Goal: Find specific page/section: Find specific page/section

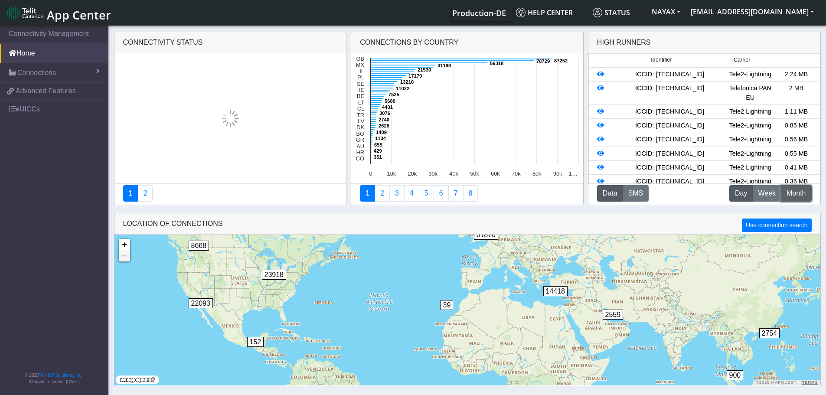
click at [802, 193] on span "Month" at bounding box center [795, 193] width 19 height 10
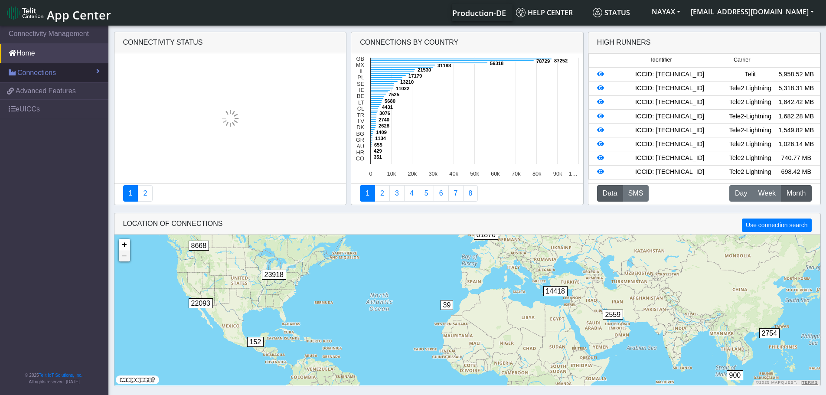
click at [83, 71] on link "Connections" at bounding box center [54, 72] width 108 height 19
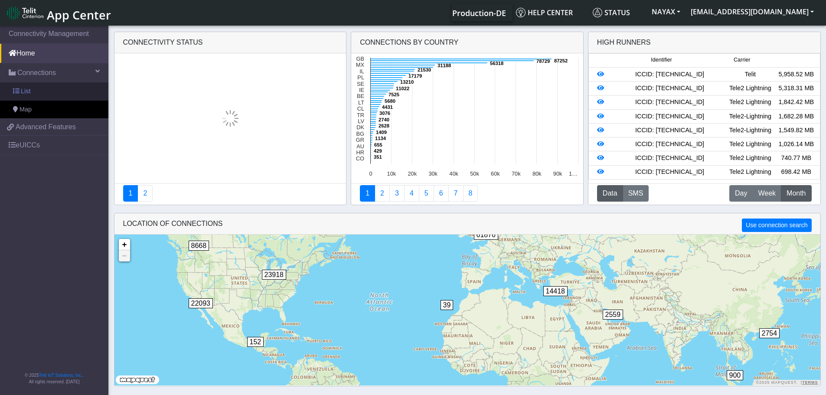
click at [67, 87] on link "List" at bounding box center [54, 91] width 108 height 18
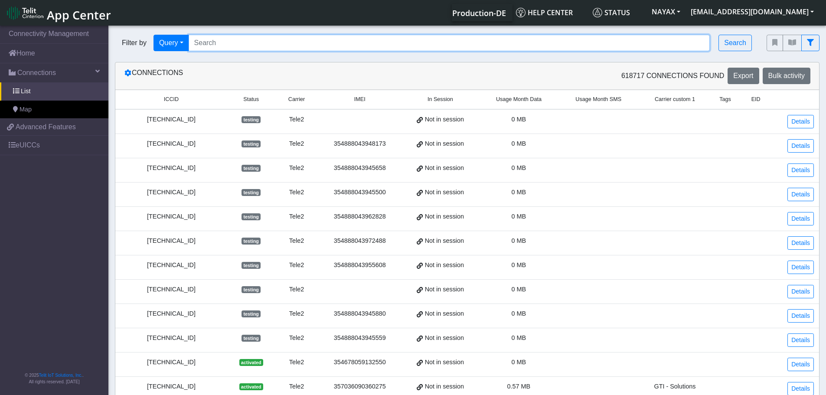
click at [216, 46] on input "Search..." at bounding box center [450, 43] width 522 height 16
paste input "[TECHNICAL_ID]"
type input "[TECHNICAL_ID]"
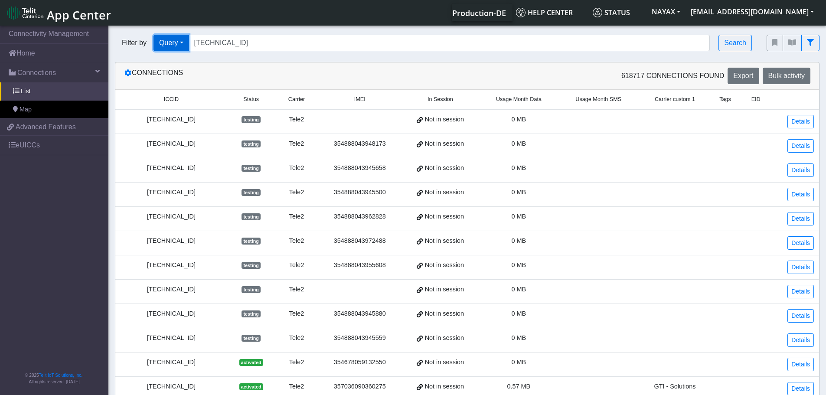
click at [176, 44] on button "Query" at bounding box center [171, 43] width 36 height 16
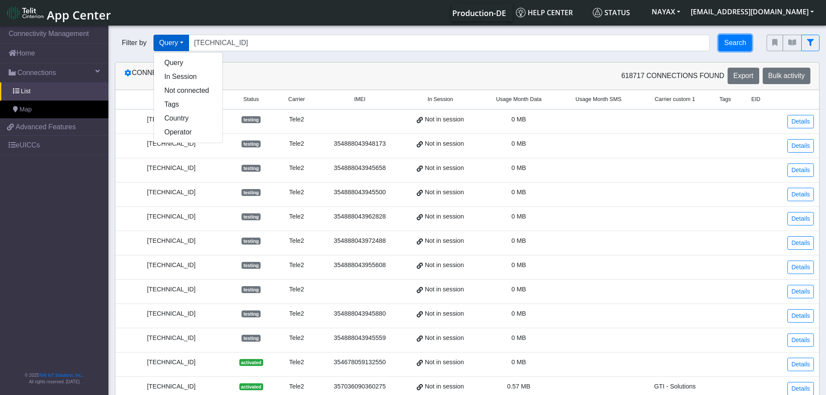
click at [740, 42] on button "Search" at bounding box center [734, 43] width 33 height 16
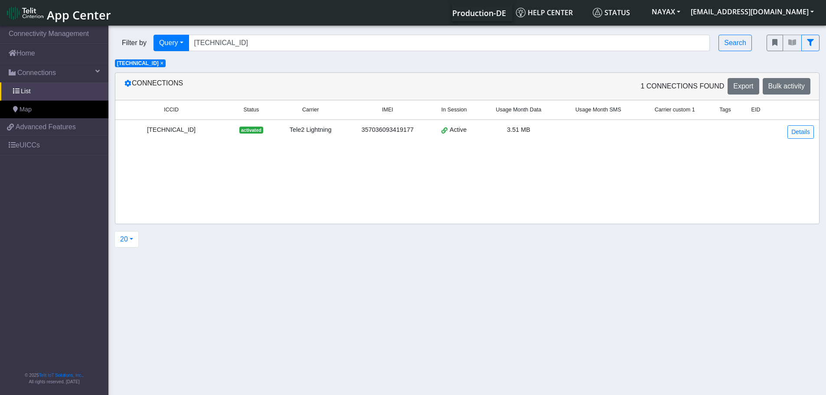
click at [152, 130] on div "[TECHNICAL_ID]" at bounding box center [171, 130] width 101 height 10
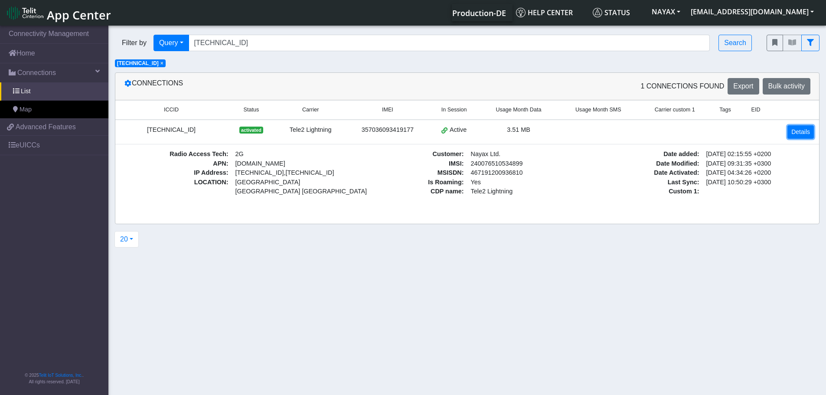
click at [803, 130] on link "Details" at bounding box center [800, 131] width 26 height 13
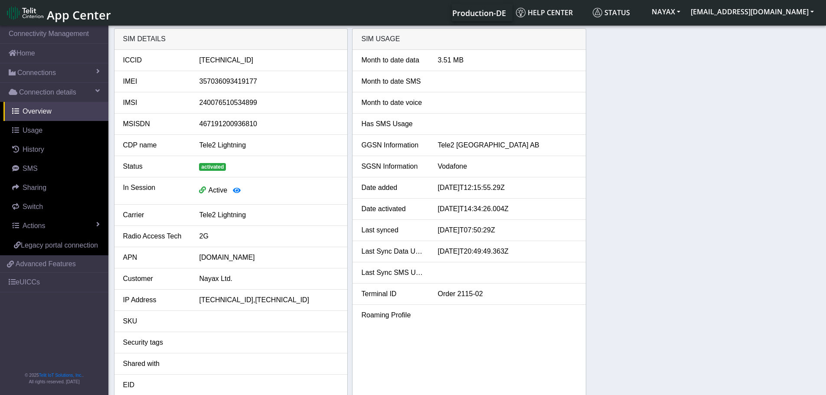
click at [789, 212] on div "SIM details ICCID [TECHNICAL_ID] IMEI [TECHNICAL_ID] IMSI [TECHNICAL_ID] MSISDN…" at bounding box center [467, 214] width 707 height 372
click at [50, 205] on link "Switch" at bounding box center [55, 206] width 105 height 19
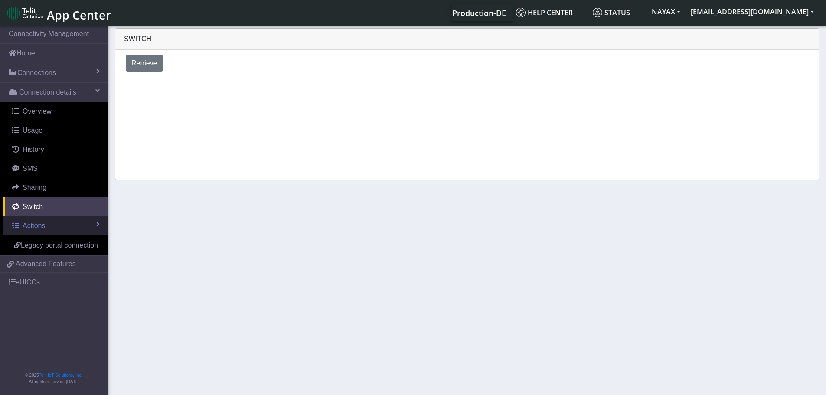
click at [53, 222] on link "Actions" at bounding box center [55, 225] width 105 height 19
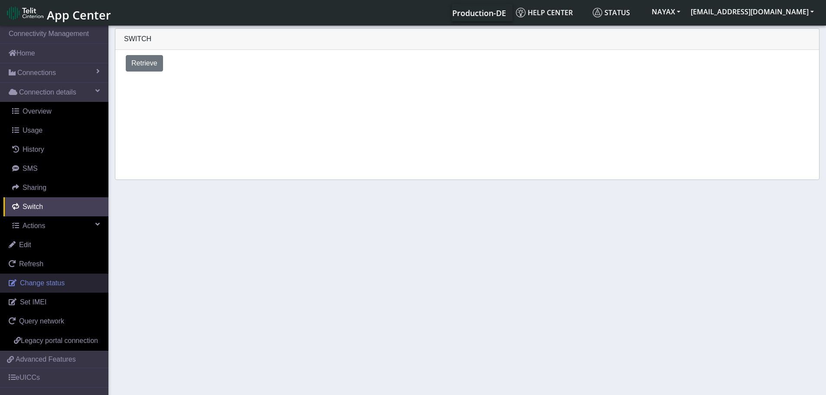
click at [60, 280] on span "Change status" at bounding box center [42, 282] width 45 height 7
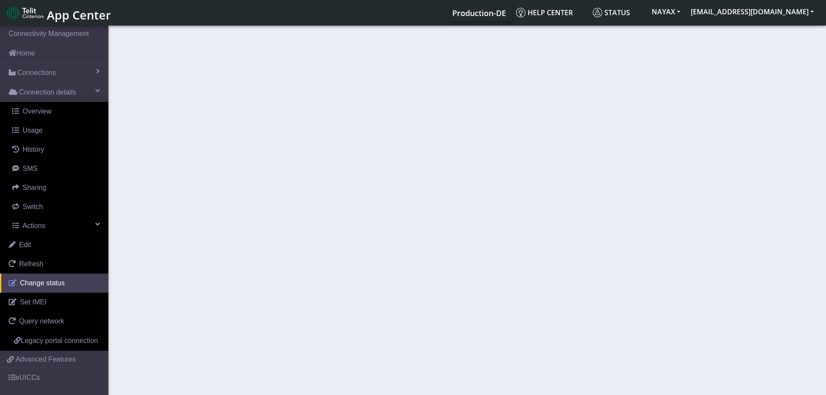
select select "activated"
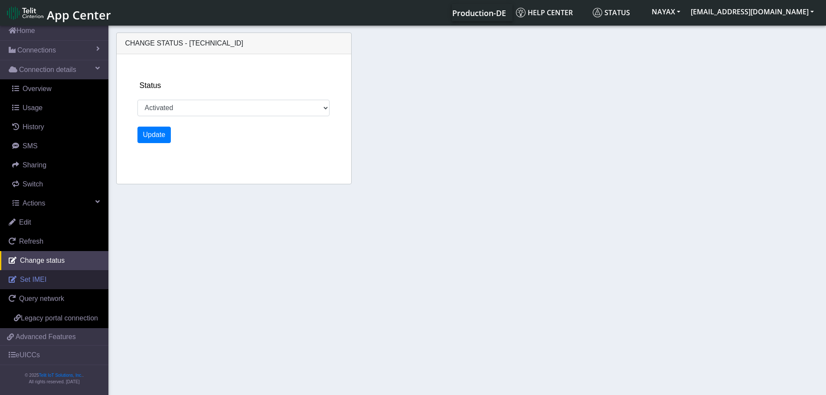
scroll to position [33, 0]
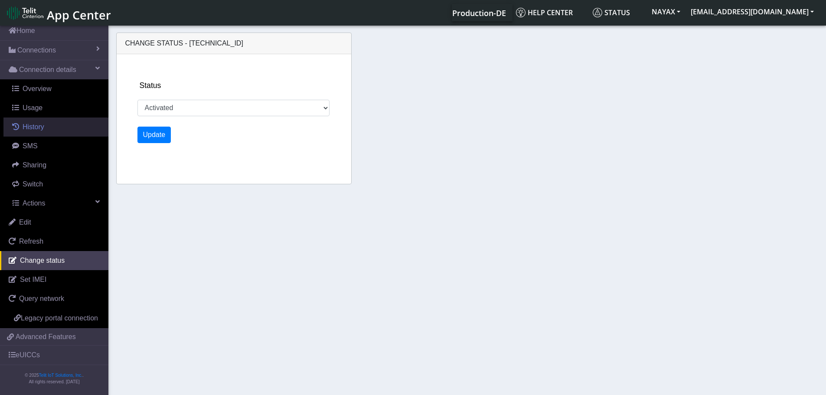
click at [39, 123] on span "History" at bounding box center [34, 126] width 22 height 7
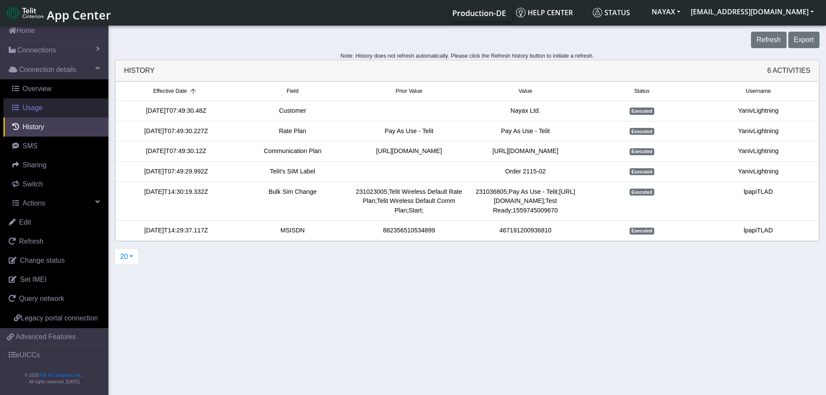
click at [46, 101] on link "Usage" at bounding box center [55, 107] width 105 height 19
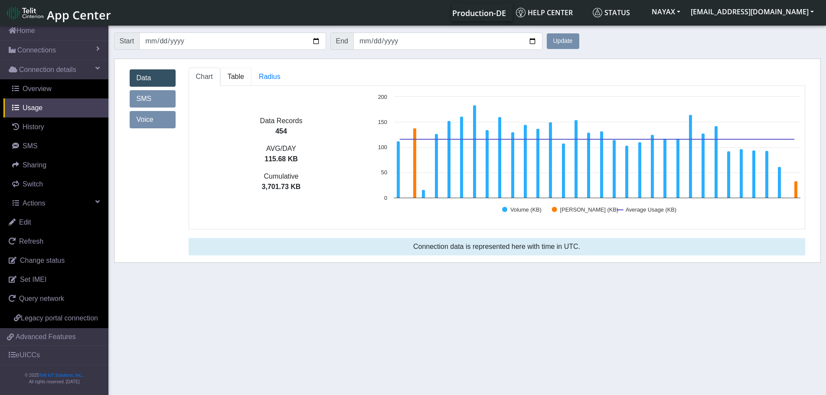
click at [229, 78] on span "Table" at bounding box center [236, 76] width 16 height 7
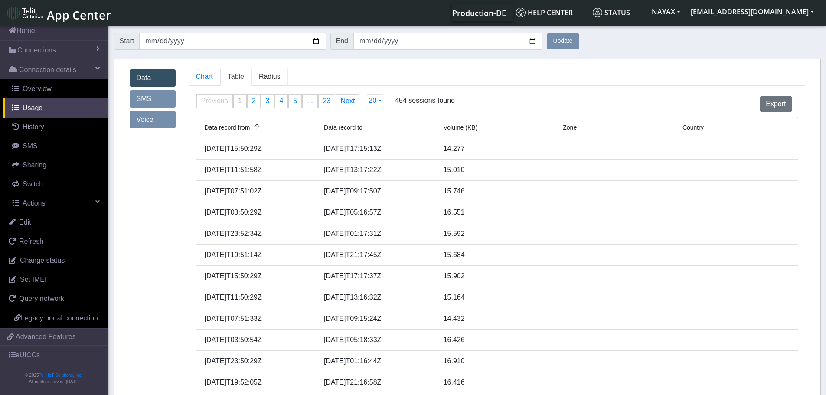
click at [263, 79] on span "Radius" at bounding box center [270, 76] width 22 height 7
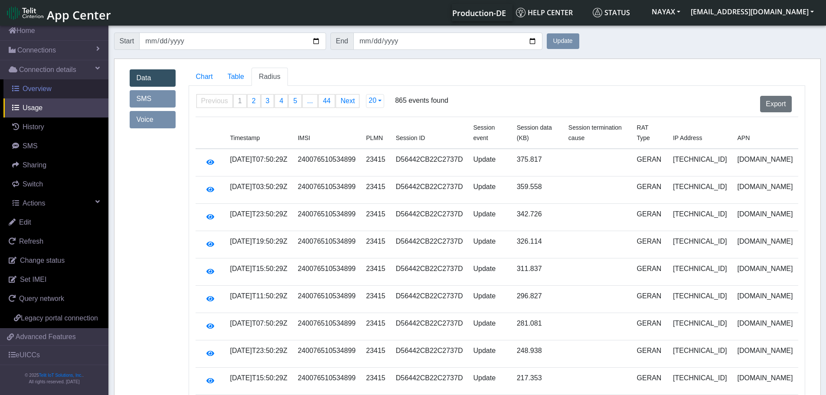
click at [43, 85] on span "Overview" at bounding box center [37, 88] width 29 height 7
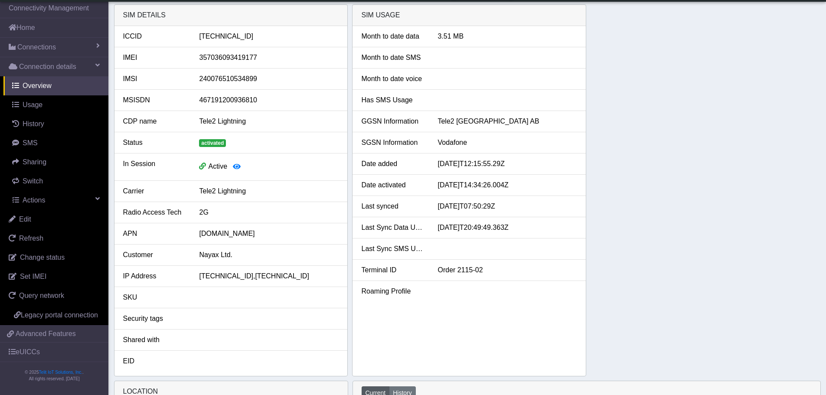
scroll to position [33, 0]
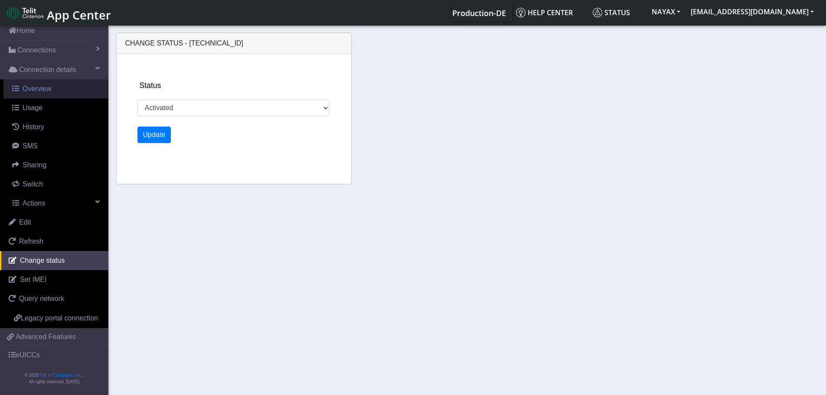
click at [49, 85] on span "Overview" at bounding box center [37, 88] width 29 height 7
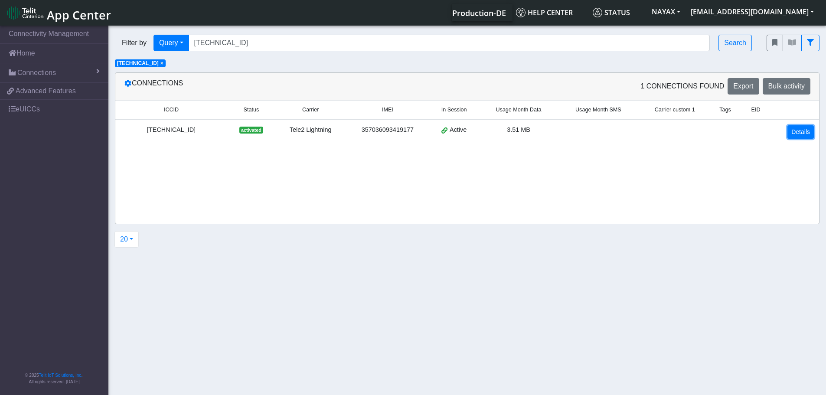
click at [798, 134] on link "Details" at bounding box center [800, 131] width 26 height 13
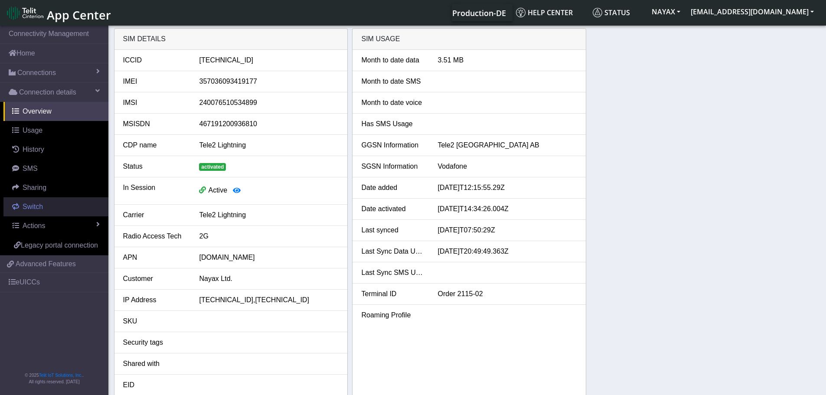
click at [28, 208] on span "Switch" at bounding box center [33, 206] width 20 height 7
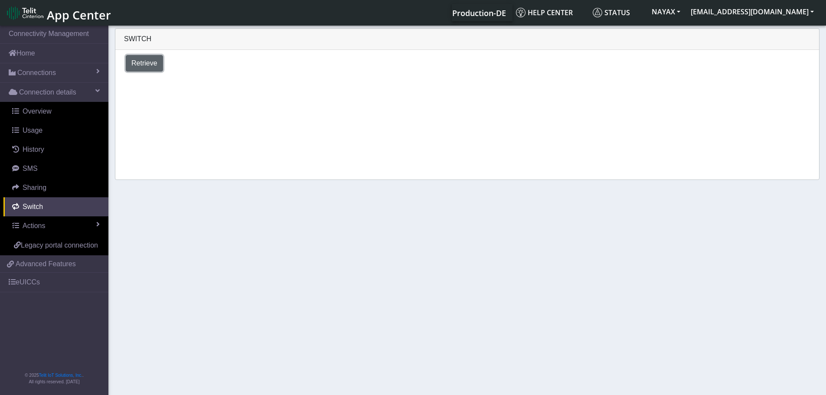
click at [141, 62] on span "Retrieve" at bounding box center [144, 62] width 26 height 7
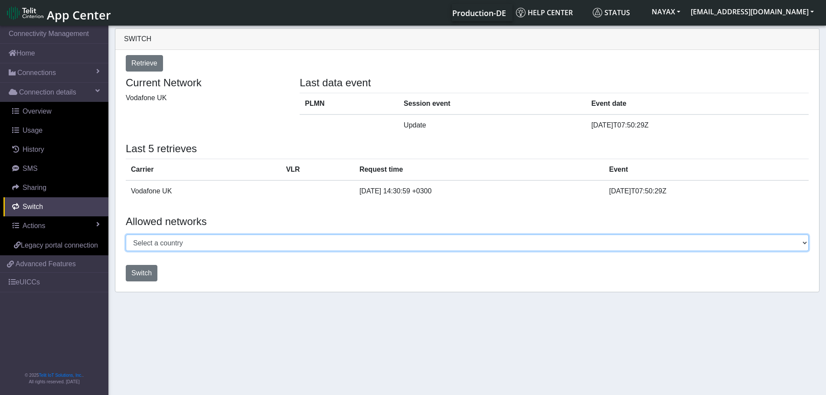
click at [195, 244] on select "Select a country [GEOGRAPHIC_DATA] [GEOGRAPHIC_DATA] [GEOGRAPHIC_DATA] [GEOGRAP…" at bounding box center [467, 243] width 683 height 16
select select "[GEOGRAPHIC_DATA]"
click at [126, 235] on select "Select a country [GEOGRAPHIC_DATA] [GEOGRAPHIC_DATA] [GEOGRAPHIC_DATA] [GEOGRAP…" at bounding box center [467, 243] width 683 height 16
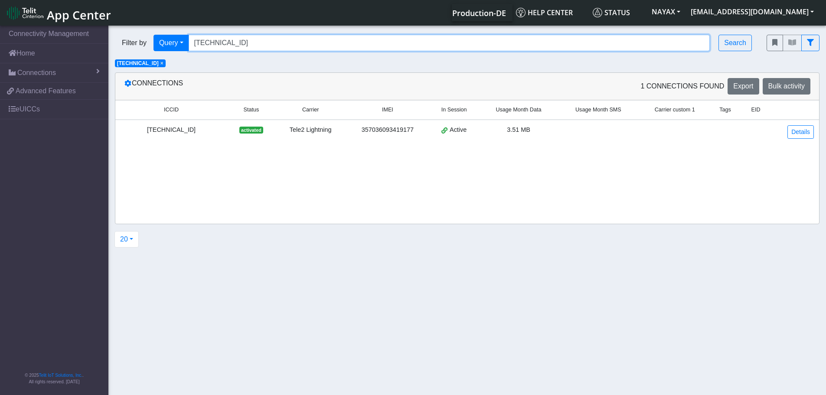
click at [286, 46] on input "[TECHNICAL_ID]" at bounding box center [450, 43] width 522 height 16
drag, startPoint x: 285, startPoint y: 45, endPoint x: 164, endPoint y: 45, distance: 121.4
click at [164, 45] on div "Filter by Query Query In Session Not connected Tags Country Operator [TECHNICAL…" at bounding box center [434, 43] width 639 height 16
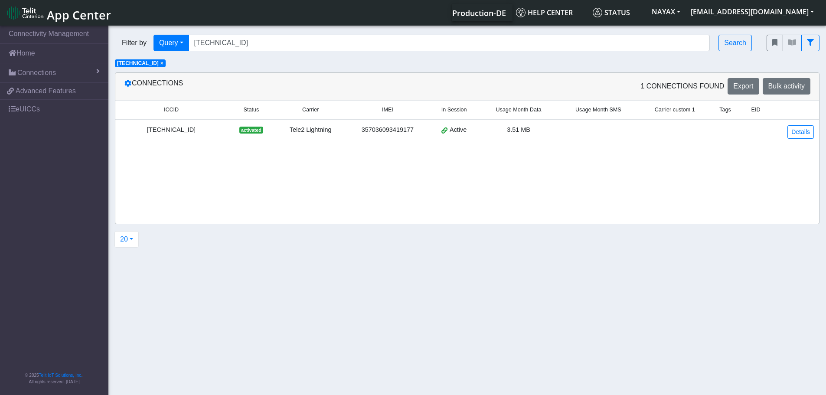
click at [812, 191] on div "ICCID Status Carrier IMEI In Session Usage Month Data Usage Month SMS Carrier c…" at bounding box center [467, 162] width 704 height 124
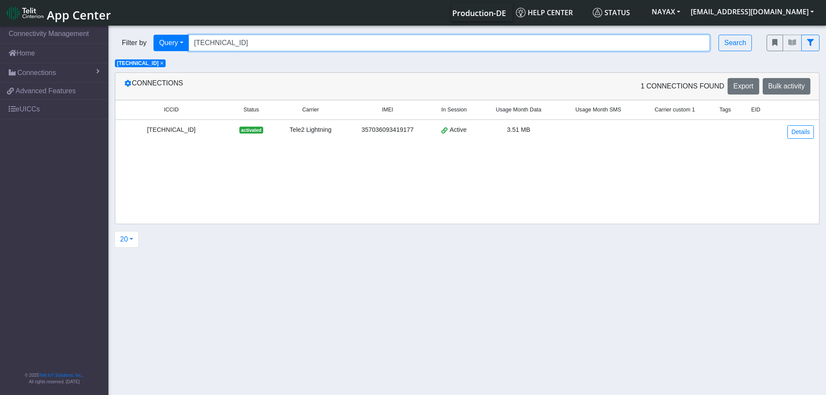
drag, startPoint x: 278, startPoint y: 46, endPoint x: 160, endPoint y: 31, distance: 119.3
click at [160, 31] on div "Filter by Query Query In Session Not connected Tags Country Operator [TECHNICAL…" at bounding box center [434, 42] width 652 height 29
paste input "327447"
type input "[TECHNICAL_ID]"
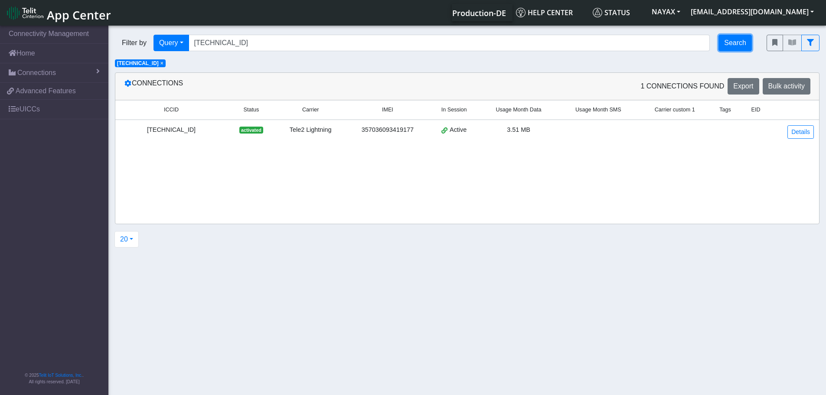
click at [733, 46] on button "Search" at bounding box center [734, 43] width 33 height 16
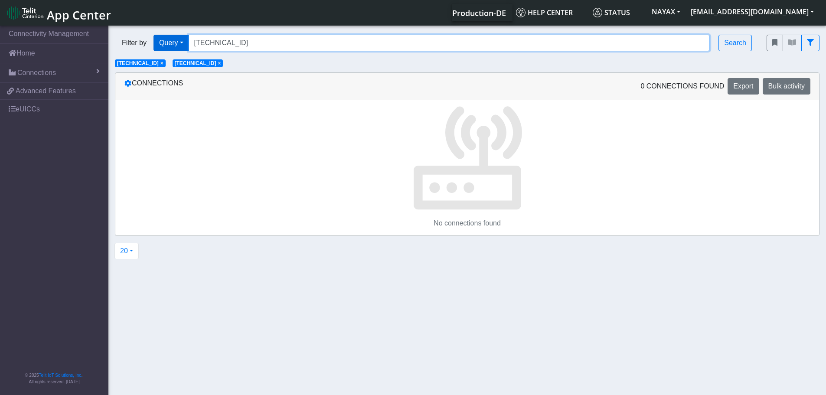
drag, startPoint x: 273, startPoint y: 45, endPoint x: 184, endPoint y: 37, distance: 89.2
click at [184, 37] on div "Filter by Query Query Not connected Tags Country Operator [TECHNICAL_ID] Search" at bounding box center [434, 43] width 639 height 16
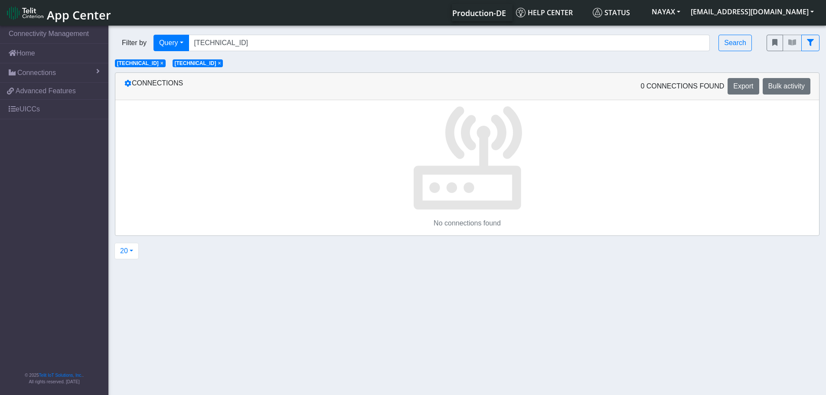
drag, startPoint x: 257, startPoint y: 63, endPoint x: 249, endPoint y: 63, distance: 7.4
click at [221, 63] on span "×" at bounding box center [219, 63] width 3 height 6
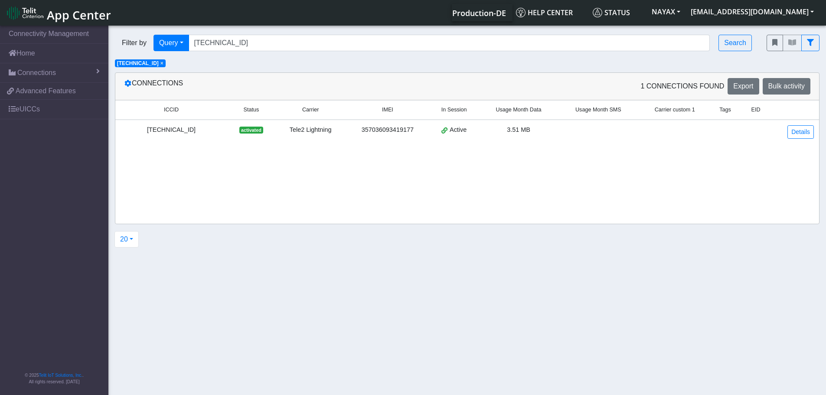
click at [163, 61] on span "×" at bounding box center [161, 63] width 3 height 6
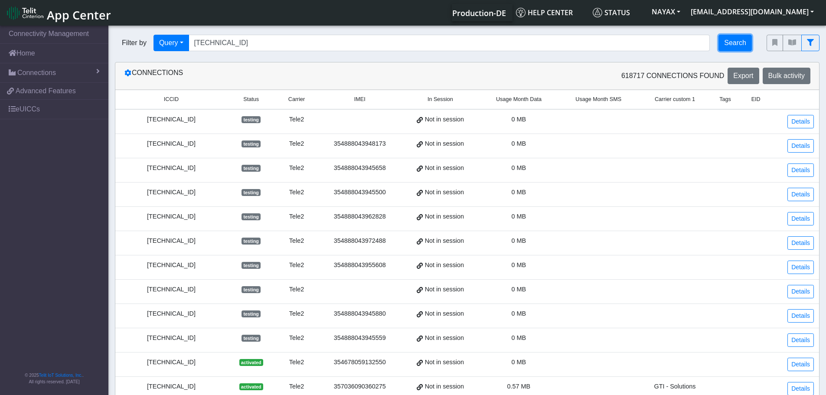
click at [745, 44] on button "Search" at bounding box center [734, 43] width 33 height 16
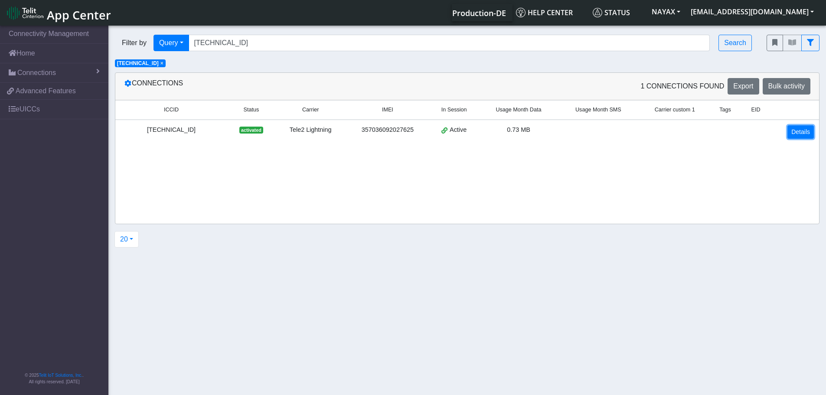
click at [805, 135] on link "Details" at bounding box center [800, 131] width 26 height 13
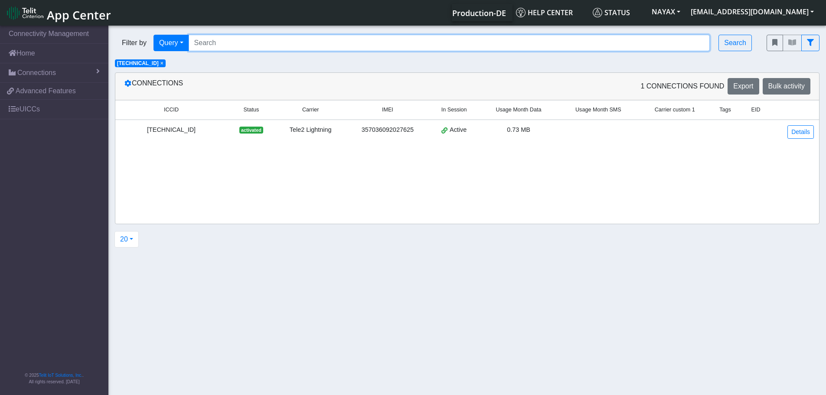
click at [248, 38] on input "Search..." at bounding box center [450, 43] width 522 height 16
paste input "[TECHNICAL_ID]"
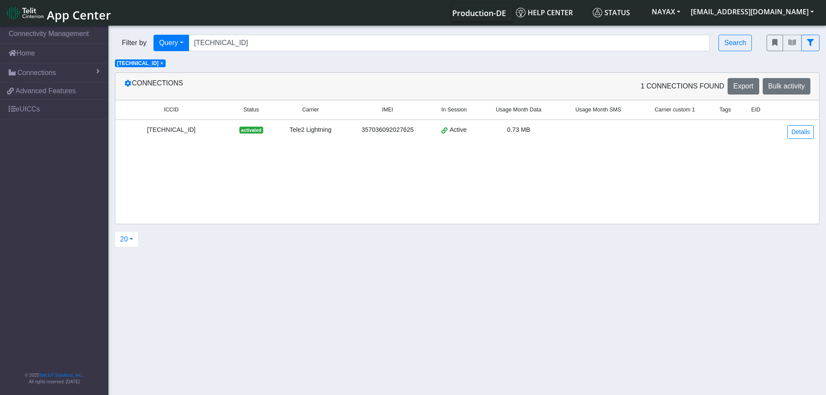
click at [163, 64] on span "×" at bounding box center [161, 63] width 3 height 6
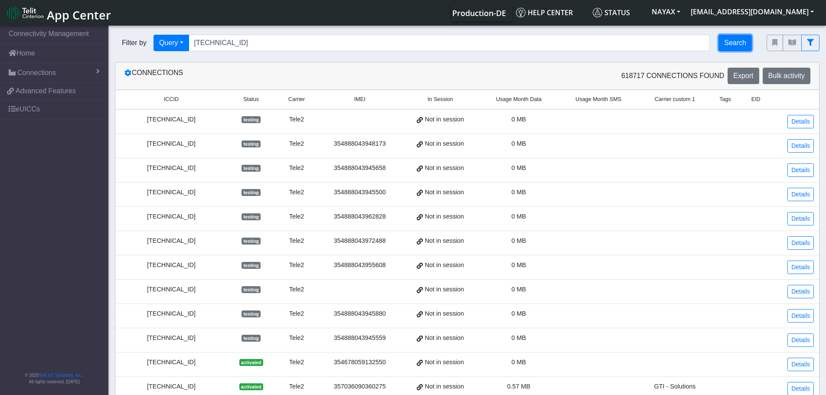
click at [745, 45] on button "Search" at bounding box center [734, 43] width 33 height 16
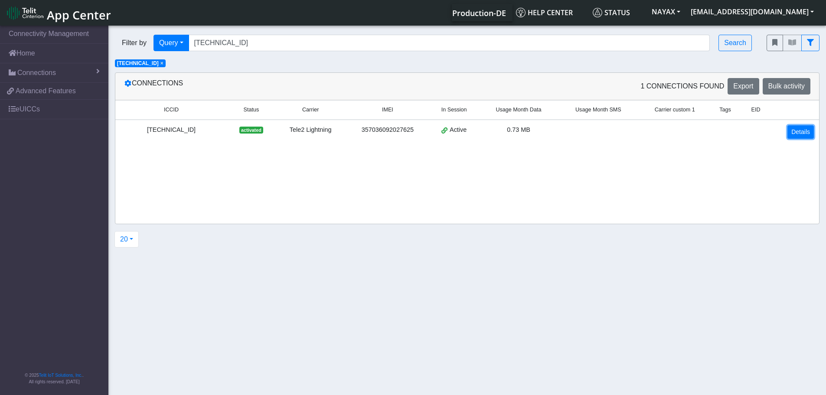
click at [792, 134] on link "Details" at bounding box center [800, 131] width 26 height 13
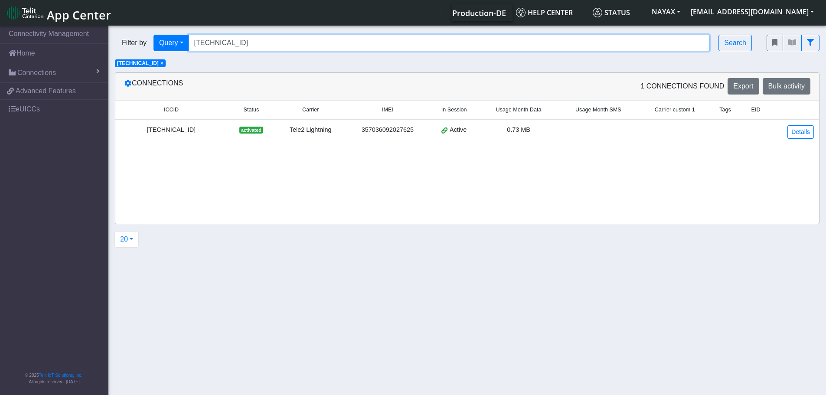
drag, startPoint x: 279, startPoint y: 47, endPoint x: 111, endPoint y: 46, distance: 167.8
click at [111, 46] on div "Filter by Query Query In Session Not connected Tags Country Operator [TECHNICAL…" at bounding box center [434, 42] width 652 height 29
paste input "12001215741"
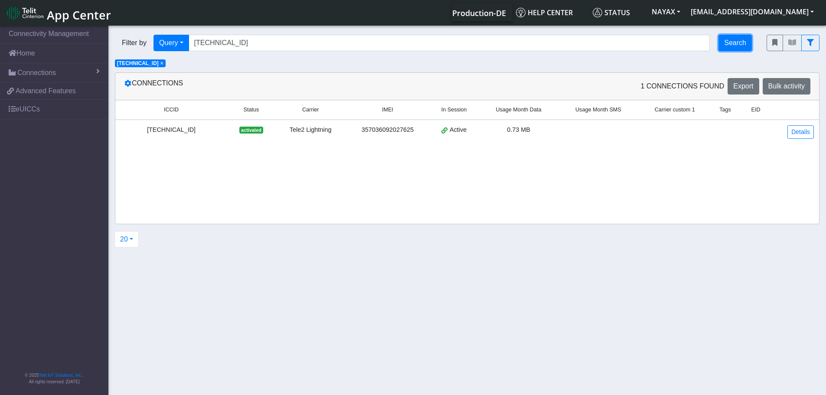
click at [731, 43] on button "Search" at bounding box center [734, 43] width 33 height 16
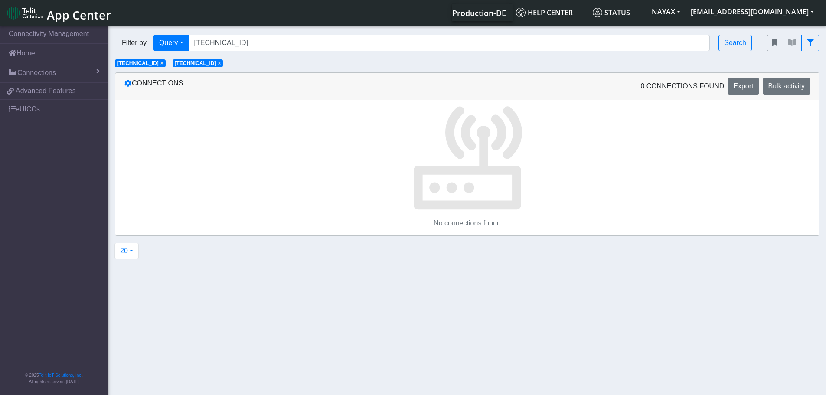
click at [163, 63] on span "×" at bounding box center [161, 63] width 3 height 6
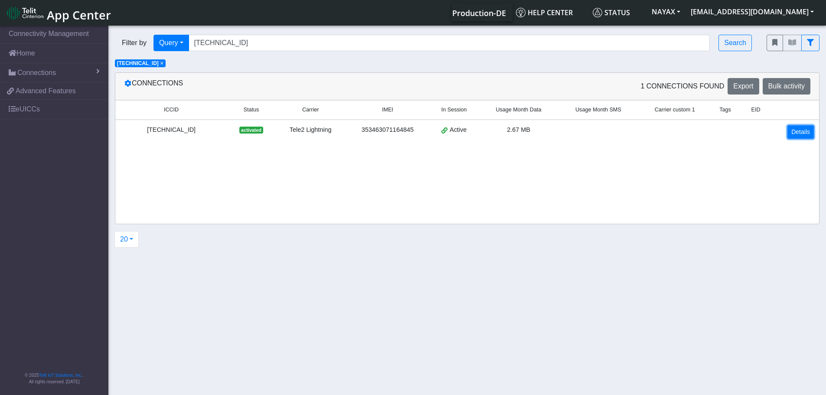
click at [797, 134] on link "Details" at bounding box center [800, 131] width 26 height 13
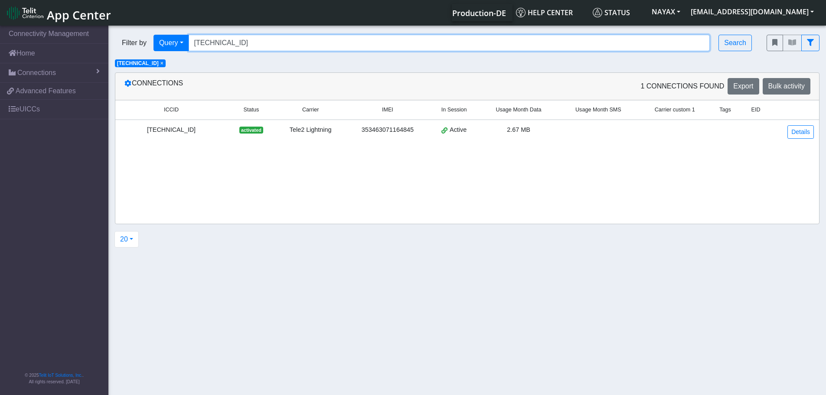
drag, startPoint x: 273, startPoint y: 40, endPoint x: 166, endPoint y: 33, distance: 106.4
click at [166, 34] on div "Filter by Query Query In Session Not connected Tags Country Operator [TECHNICAL…" at bounding box center [434, 42] width 652 height 29
paste input "6993219"
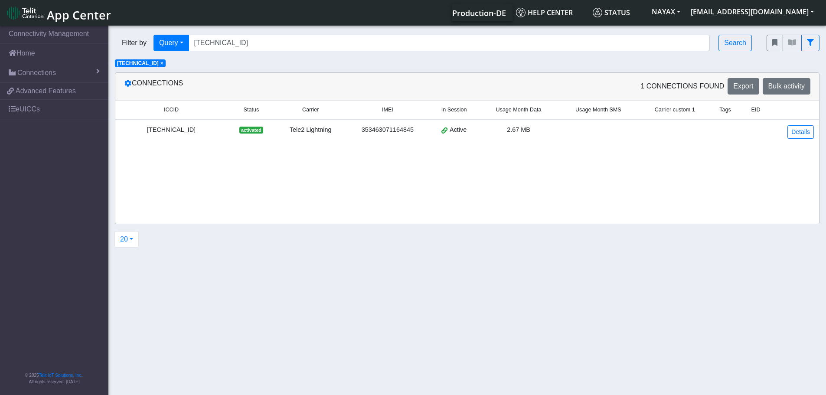
click at [163, 63] on span "×" at bounding box center [161, 63] width 3 height 6
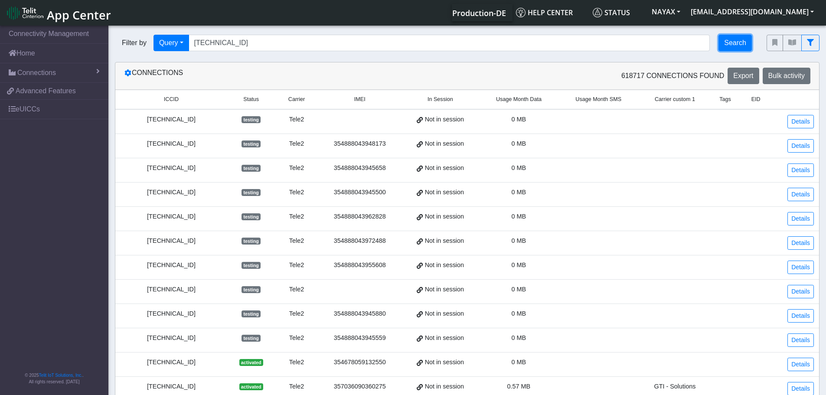
click at [731, 42] on button "Search" at bounding box center [734, 43] width 33 height 16
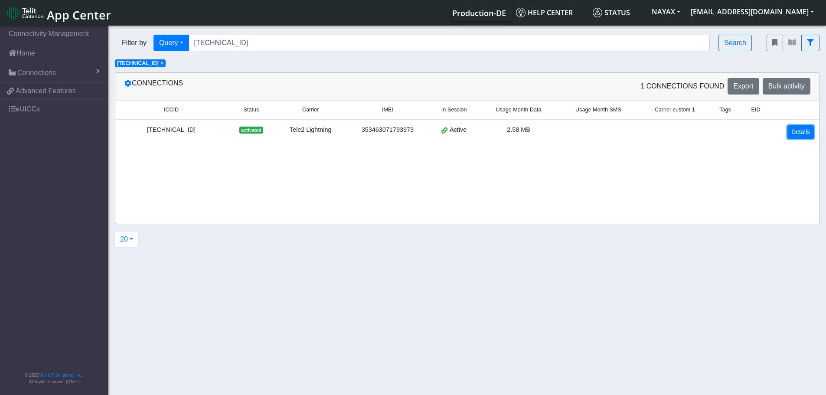
click at [797, 133] on link "Details" at bounding box center [800, 131] width 26 height 13
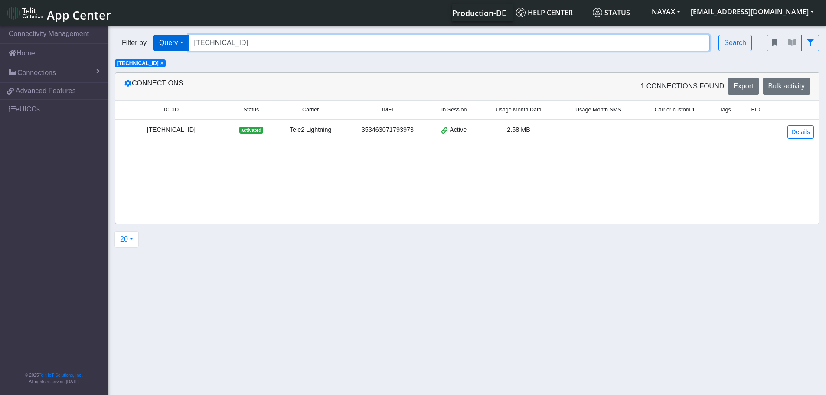
drag, startPoint x: 275, startPoint y: 43, endPoint x: 171, endPoint y: 49, distance: 103.7
click at [171, 49] on div "Filter by Query Query In Session Not connected Tags Country Operator [TECHNICAL…" at bounding box center [434, 43] width 639 height 16
paste input "1249021"
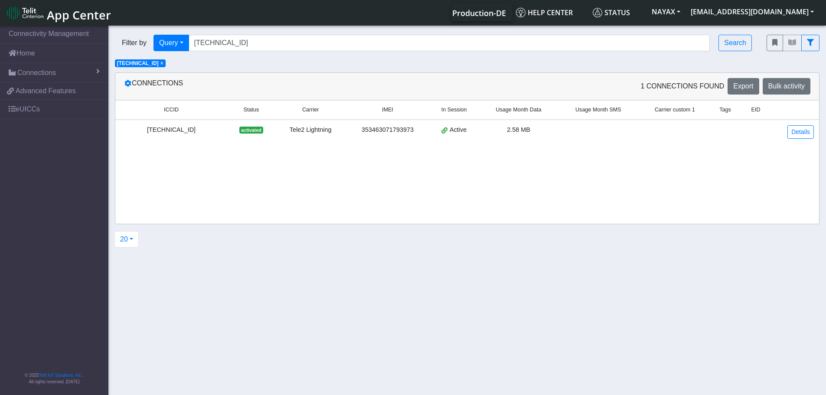
click at [163, 64] on span "×" at bounding box center [161, 63] width 3 height 6
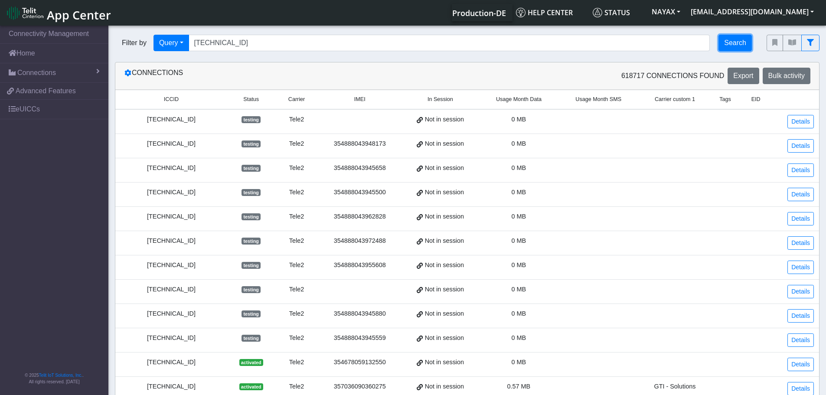
click at [727, 47] on button "Search" at bounding box center [734, 43] width 33 height 16
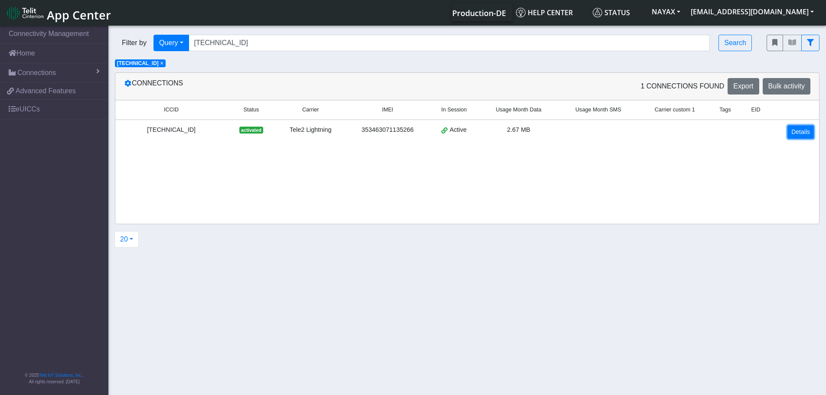
click at [794, 132] on link "Details" at bounding box center [800, 131] width 26 height 13
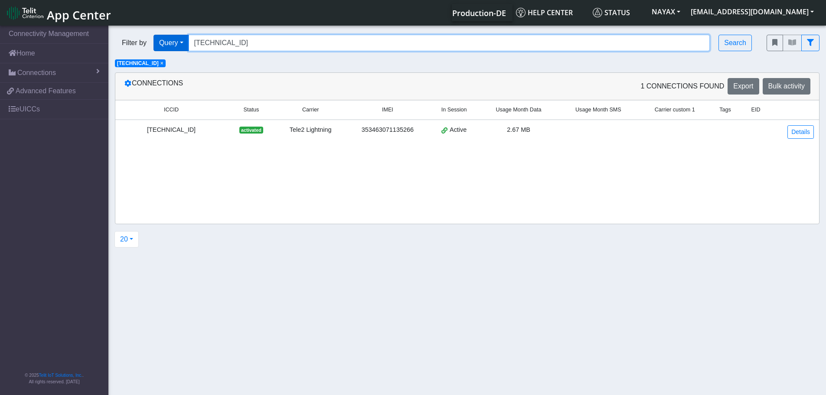
drag, startPoint x: 271, startPoint y: 42, endPoint x: 184, endPoint y: 39, distance: 87.2
click at [184, 39] on div "Filter by Query Query In Session Not connected Tags Country Operator [TECHNICAL…" at bounding box center [434, 43] width 639 height 16
paste input "02001713266"
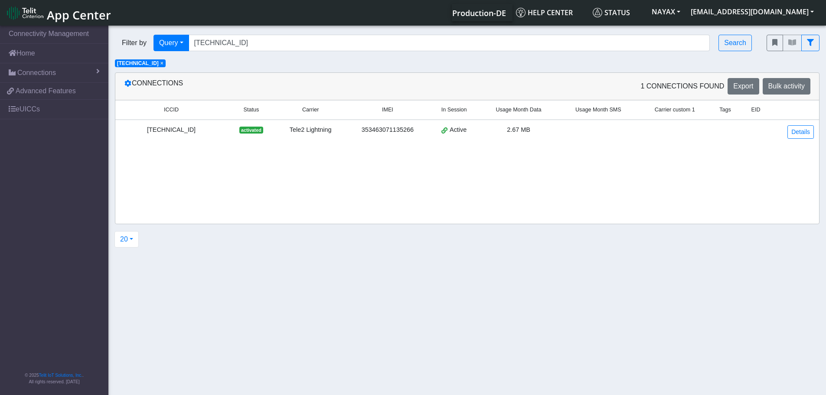
click at [163, 64] on span "×" at bounding box center [161, 63] width 3 height 6
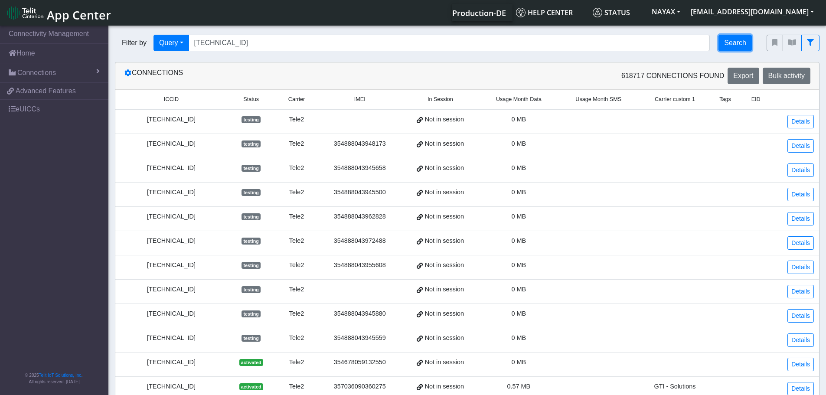
click at [734, 39] on button "Search" at bounding box center [734, 43] width 33 height 16
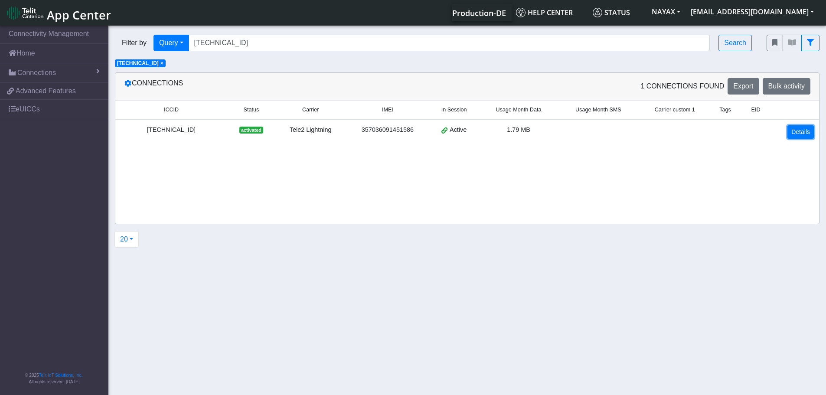
click at [798, 135] on link "Details" at bounding box center [800, 131] width 26 height 13
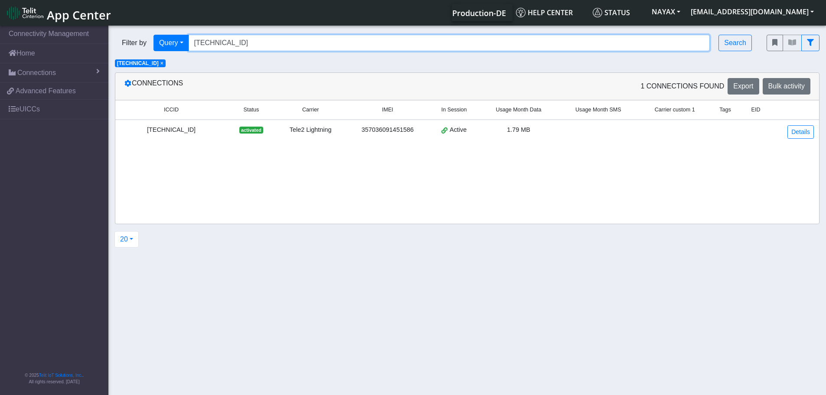
drag, startPoint x: 292, startPoint y: 45, endPoint x: 186, endPoint y: 29, distance: 107.3
click at [186, 29] on div "Filter by Query Query In Session Not connected Tags Country Operator [TECHNICAL…" at bounding box center [434, 42] width 652 height 29
paste input "12003162990"
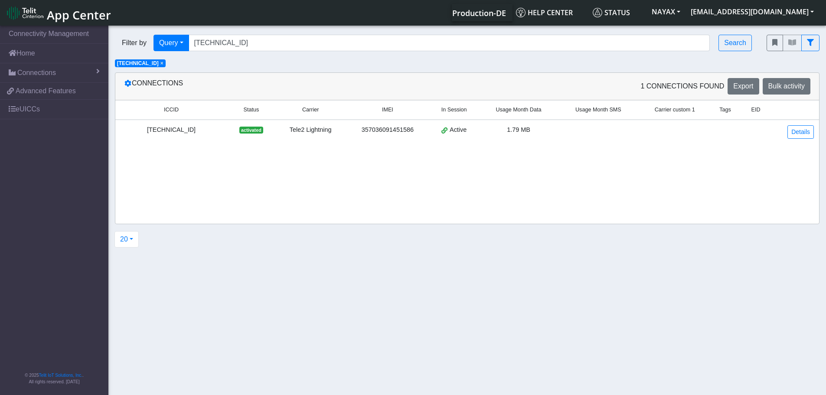
click at [163, 65] on span "×" at bounding box center [161, 63] width 3 height 6
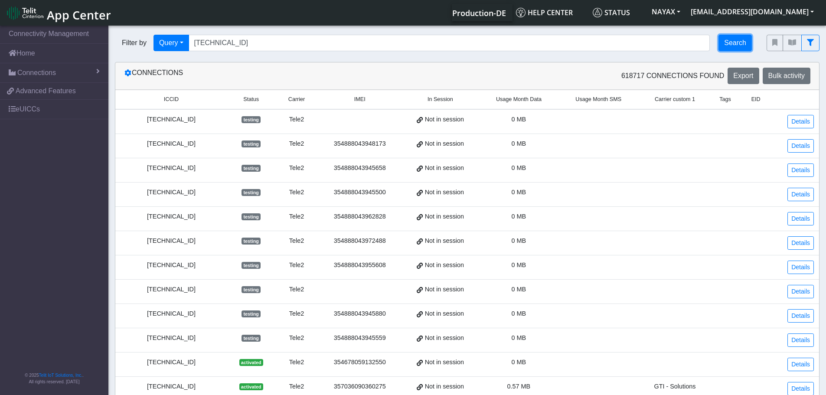
click at [733, 47] on button "Search" at bounding box center [734, 43] width 33 height 16
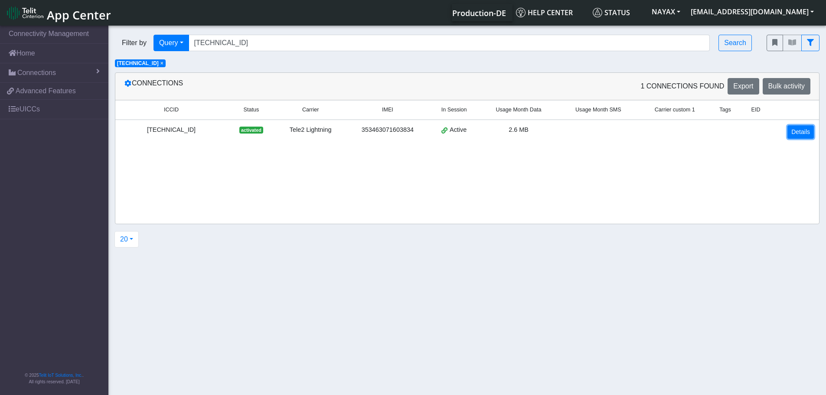
click at [800, 131] on link "Details" at bounding box center [800, 131] width 26 height 13
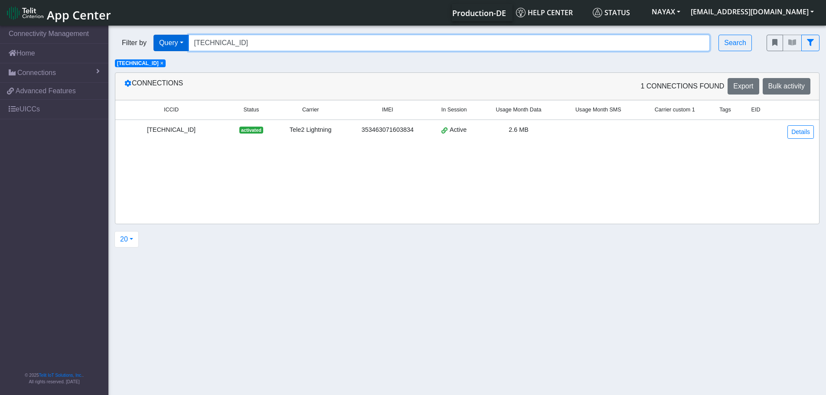
drag, startPoint x: 279, startPoint y: 42, endPoint x: 150, endPoint y: 42, distance: 128.3
click at [155, 42] on div "Filter by Query Query In Session Not connected Tags Country Operator [TECHNICAL…" at bounding box center [434, 43] width 639 height 16
paste input "0500663"
type input "[TECHNICAL_ID]"
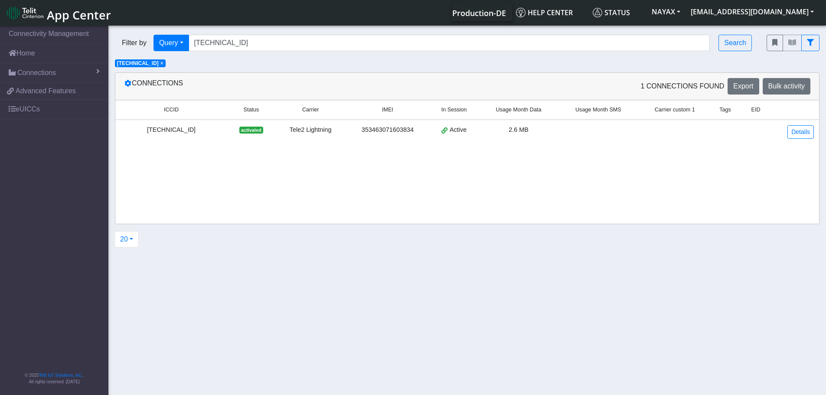
click at [163, 62] on span "×" at bounding box center [161, 63] width 3 height 6
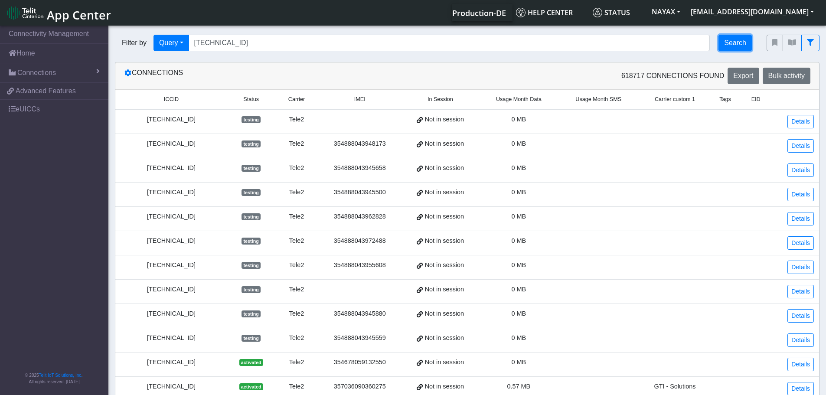
click at [729, 46] on button "Search" at bounding box center [734, 43] width 33 height 16
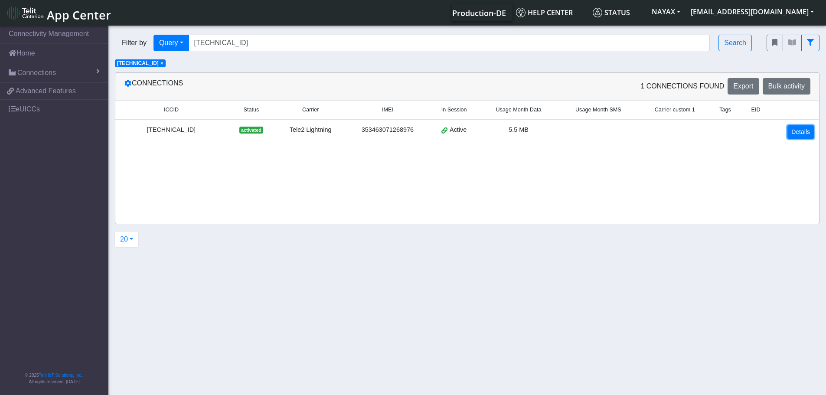
click at [810, 135] on link "Details" at bounding box center [800, 131] width 26 height 13
